Goal: Task Accomplishment & Management: Use online tool/utility

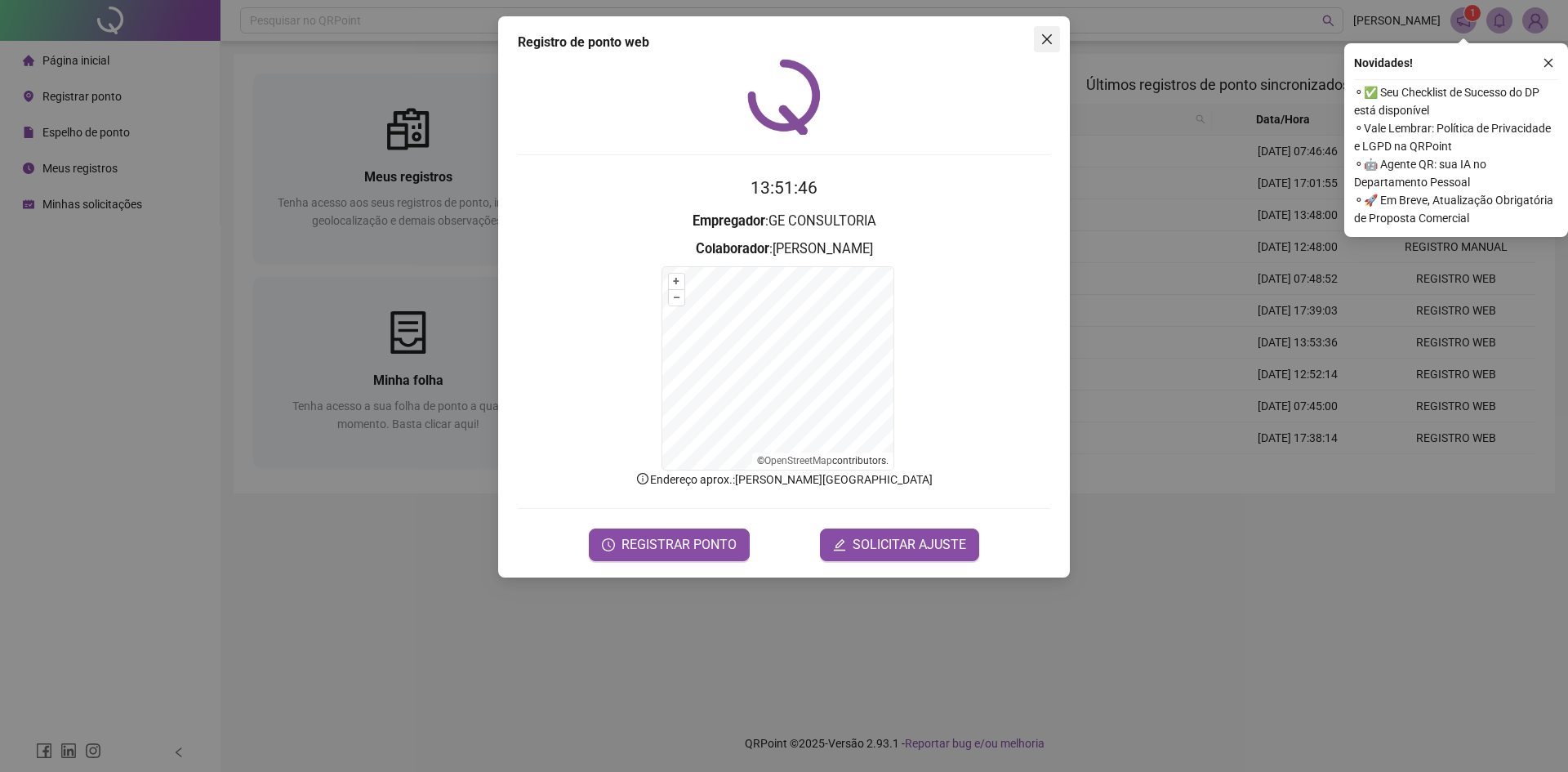
click at [1048, 33] on icon "close" at bounding box center [1047, 39] width 13 height 13
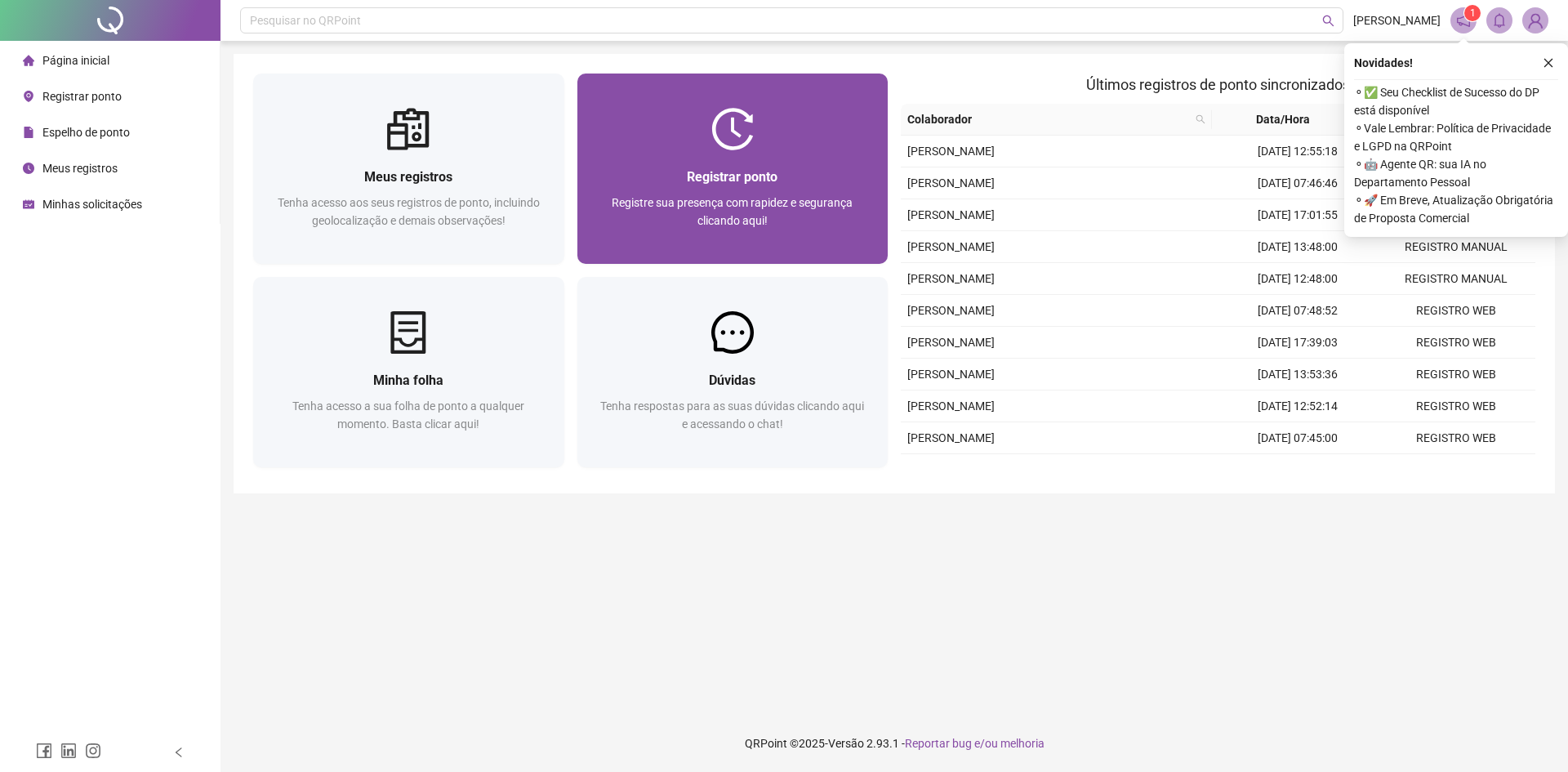
click at [754, 134] on div at bounding box center [733, 129] width 312 height 43
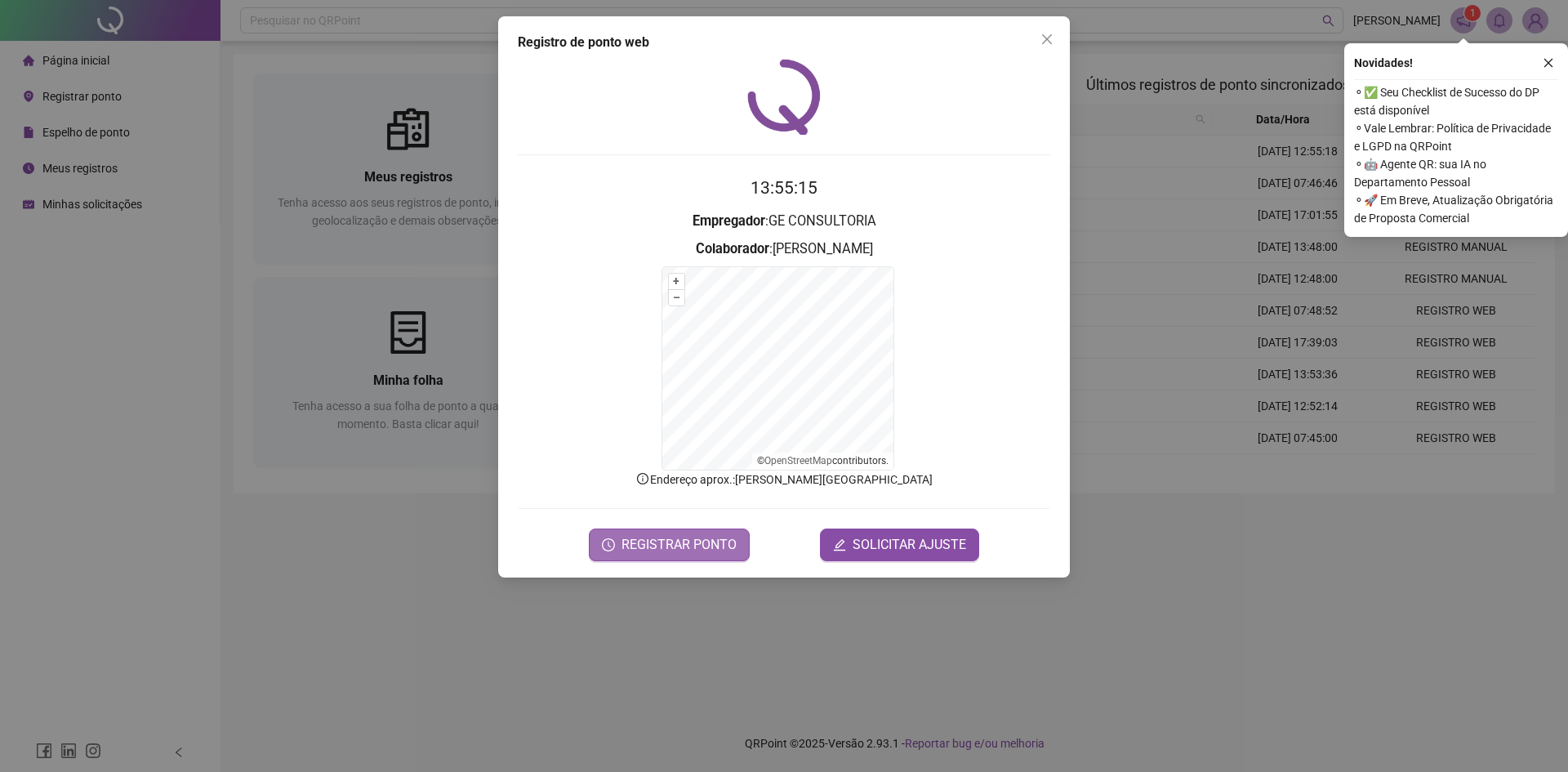
click at [699, 550] on span "REGISTRAR PONTO" at bounding box center [679, 544] width 115 height 19
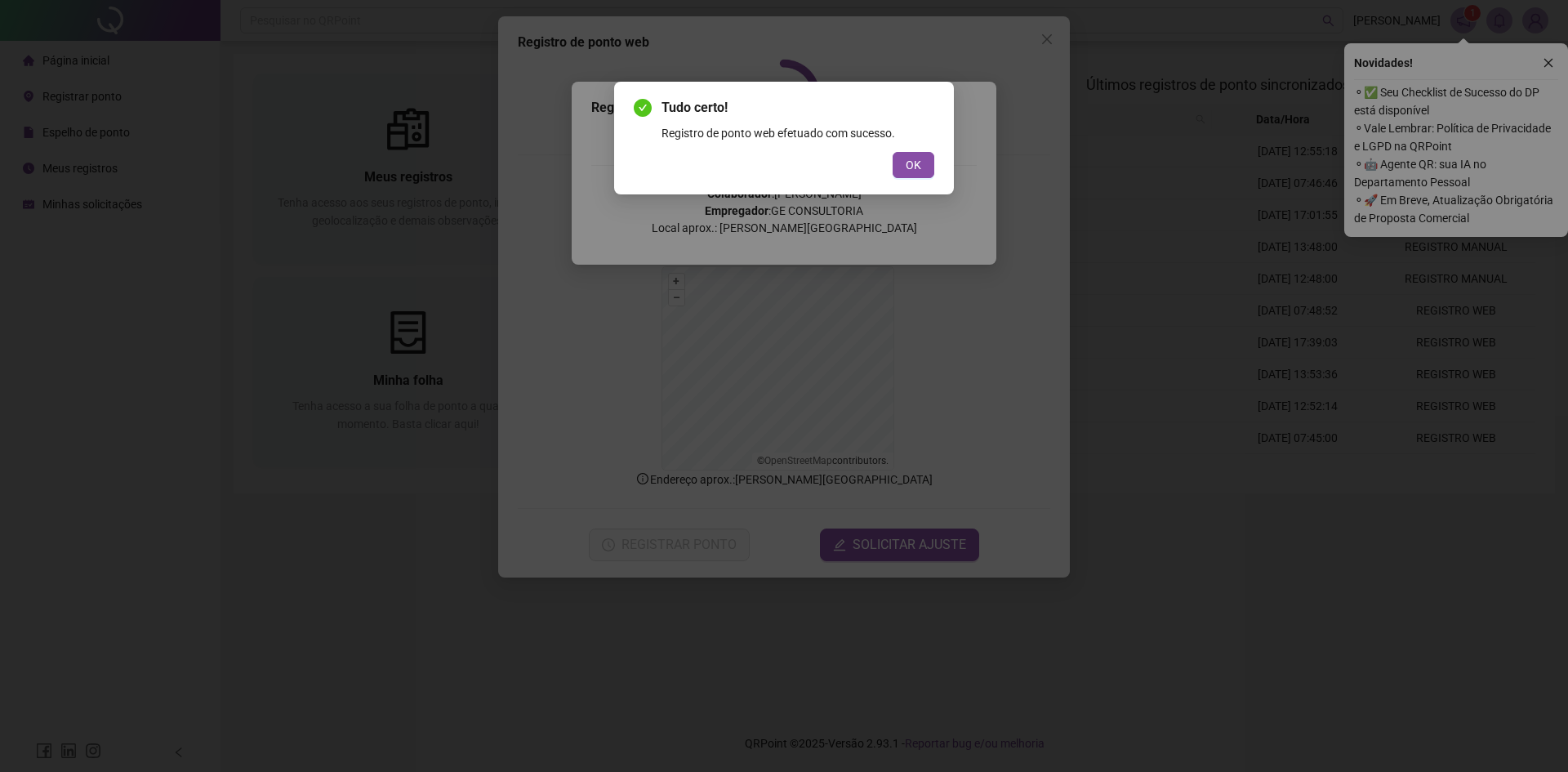
click at [878, 150] on div "Tudo certo! Registro de ponto web efetuado com sucesso. OK" at bounding box center [784, 138] width 301 height 80
click at [918, 167] on span "OK" at bounding box center [914, 165] width 15 height 18
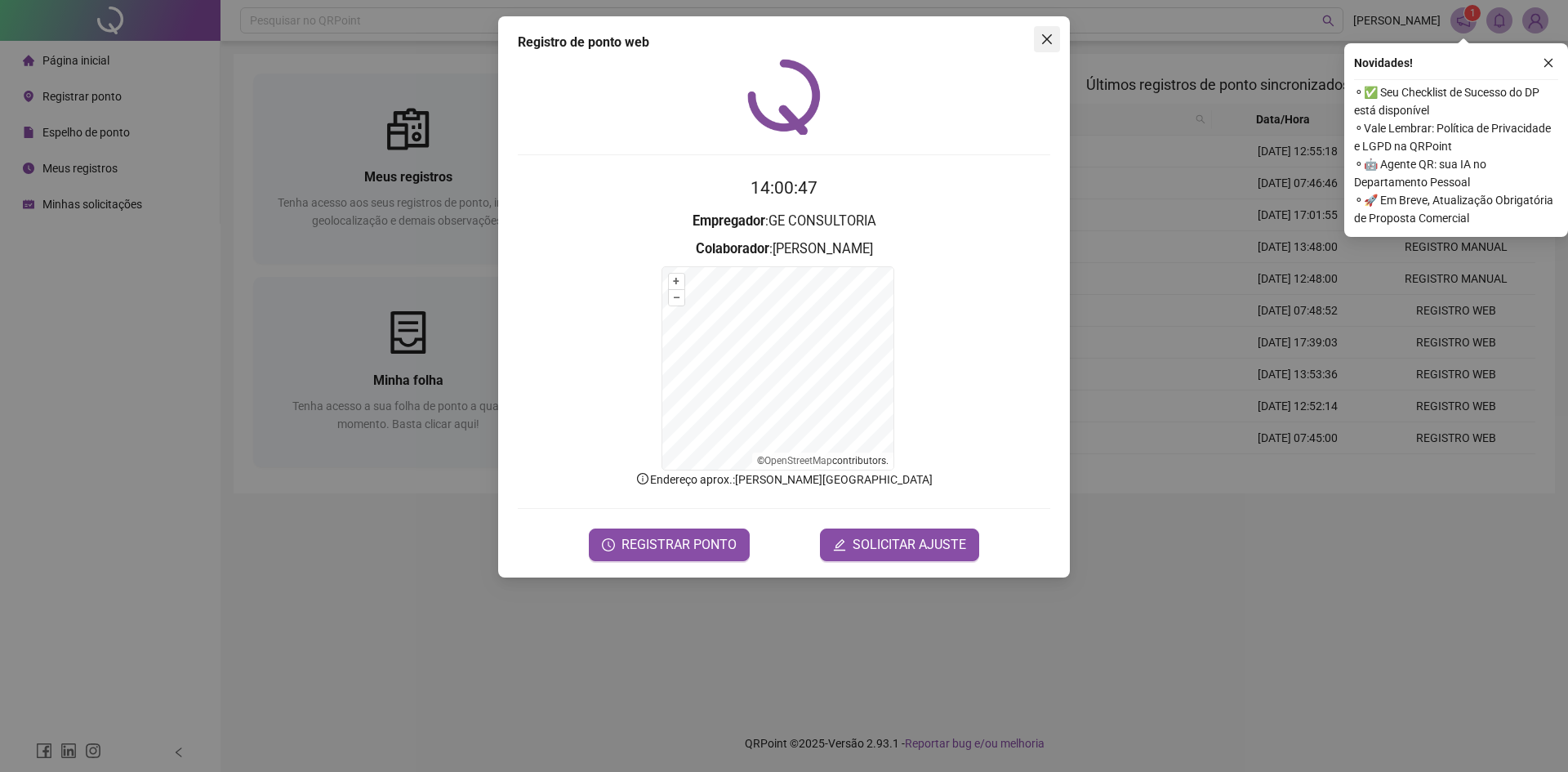
click at [1046, 45] on icon "close" at bounding box center [1047, 39] width 13 height 13
